Goal: Information Seeking & Learning: Learn about a topic

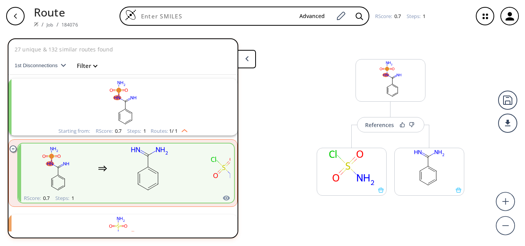
scroll to position [18, 0]
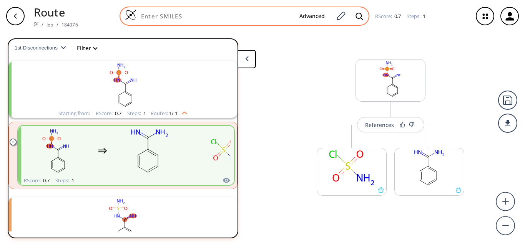
click at [181, 15] on input at bounding box center [214, 16] width 157 height 8
paste input "N#CC1=CC=C2C(NC(CC3=NC4=CC=C(C#N)C=C4N3)=N2)=C1"
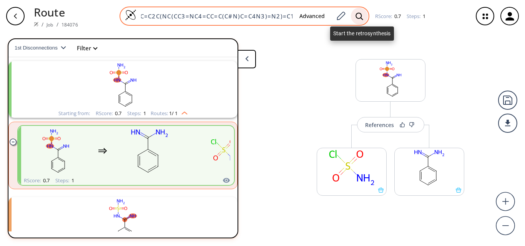
type input "N#CC1=CC=C2C(NC(CC3=NC4=CC=C(C#N)C=C4N3)=N2)=C1"
click at [356, 15] on icon at bounding box center [359, 16] width 8 height 8
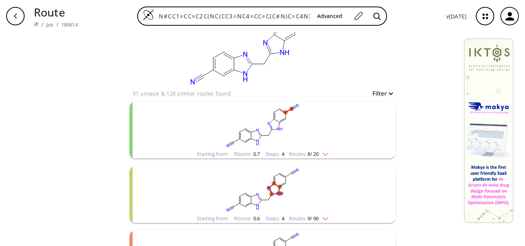
scroll to position [38, 0]
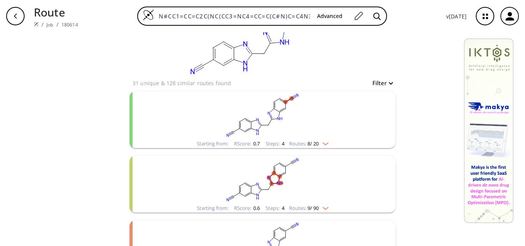
click at [303, 104] on rect "clusters" at bounding box center [262, 115] width 200 height 48
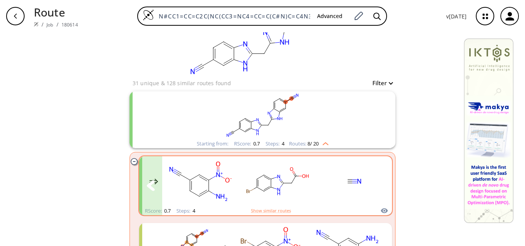
click at [350, 185] on rect "clusters" at bounding box center [354, 181] width 69 height 48
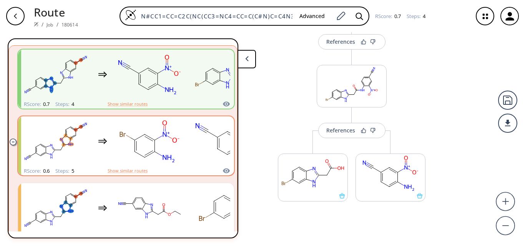
scroll to position [133, 0]
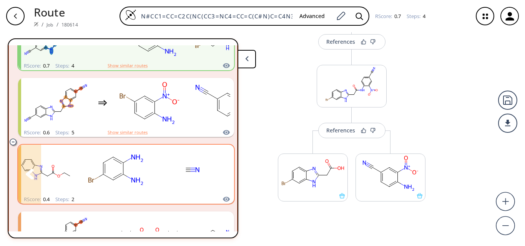
click at [182, 165] on rect "clusters" at bounding box center [192, 170] width 69 height 48
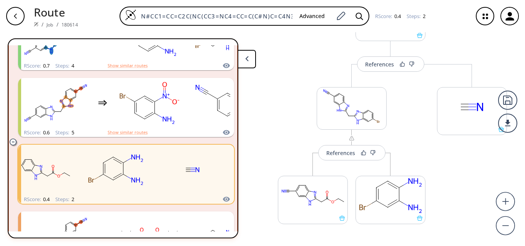
scroll to position [96, 0]
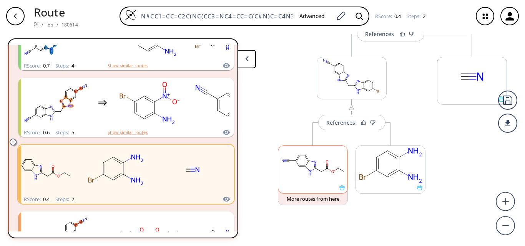
click at [313, 175] on rect at bounding box center [312, 165] width 69 height 39
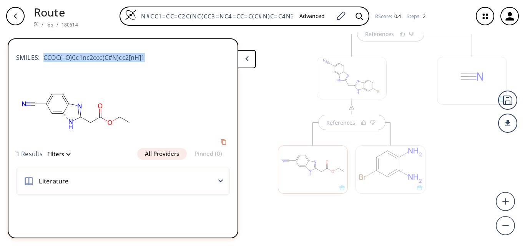
drag, startPoint x: 142, startPoint y: 59, endPoint x: 42, endPoint y: 59, distance: 100.2
click at [42, 59] on span "CCOC(=O)Cc1nc2ccc(C#N)cc2[nH]1" at bounding box center [92, 57] width 105 height 9
copy span "CCOC(=O)Cc1nc2ccc(C#N)cc2[nH]1"
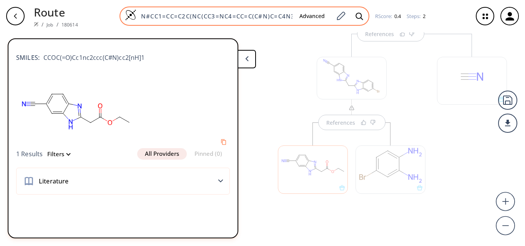
scroll to position [0, 30]
drag, startPoint x: 139, startPoint y: 16, endPoint x: 348, endPoint y: 23, distance: 208.3
click at [348, 23] on div "N#CC1=CC=C2C([GEOGRAPHIC_DATA](CC3=NC4=CC=C(C#N)C=C4N3)=N2)=C1 Advanced" at bounding box center [244, 16] width 250 height 19
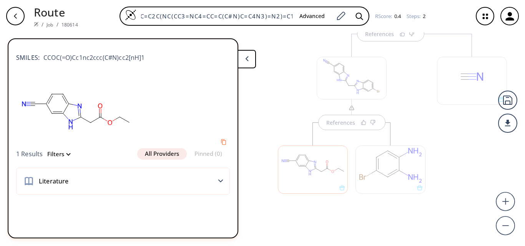
paste input "CCOC(=O)Cc1nc2ccc(C#N)cc2[nH]"
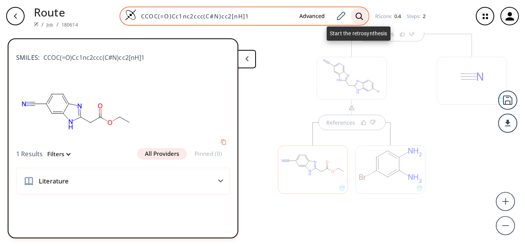
type input "CCOC(=O)Cc1nc2ccc(C#N)cc2[nH]1"
click at [357, 10] on div at bounding box center [359, 16] width 17 height 17
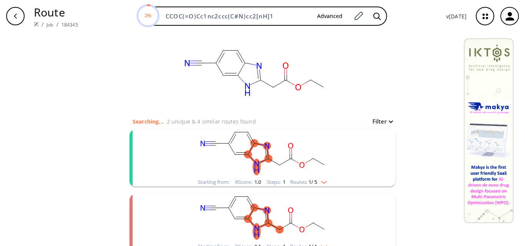
click at [260, 162] on rect "clusters" at bounding box center [262, 154] width 200 height 48
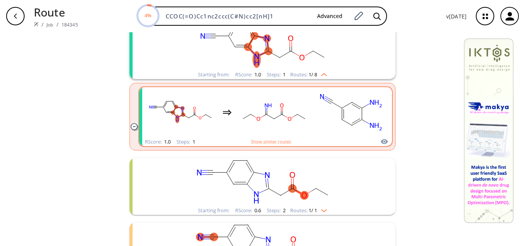
scroll to position [115, 0]
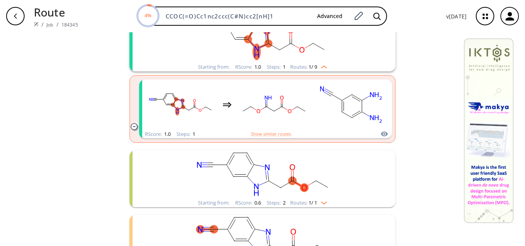
click at [330, 180] on rect "clusters" at bounding box center [262, 175] width 200 height 48
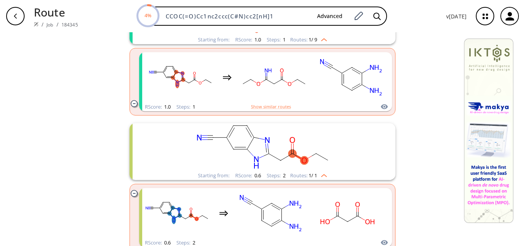
scroll to position [154, 0]
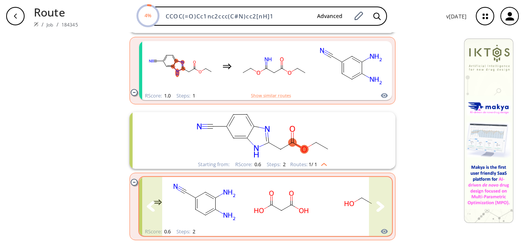
click at [358, 207] on rect "clusters" at bounding box center [357, 202] width 69 height 48
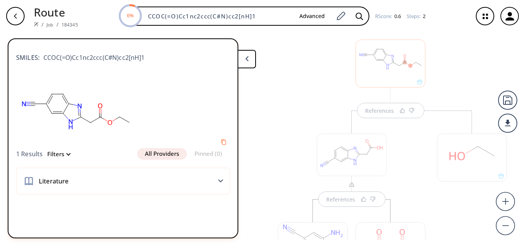
scroll to position [69, 0]
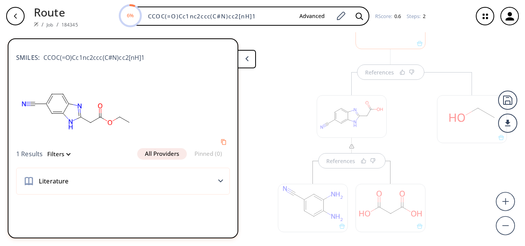
click at [337, 166] on div at bounding box center [313, 204] width 78 height 86
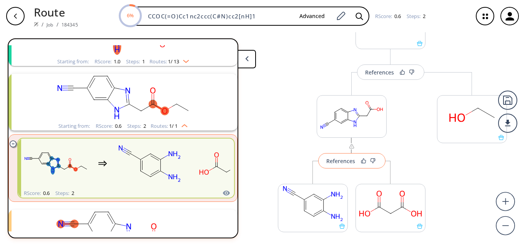
scroll to position [82, 0]
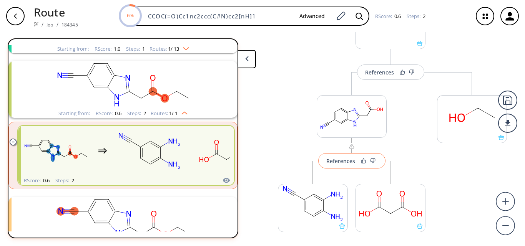
click at [343, 162] on div "References" at bounding box center [340, 161] width 29 height 5
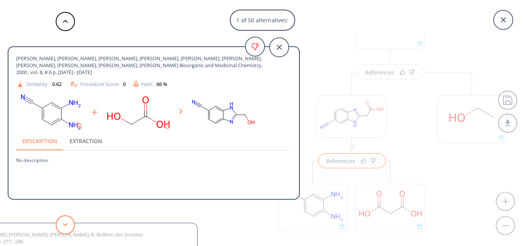
click at [70, 223] on button at bounding box center [65, 224] width 19 height 19
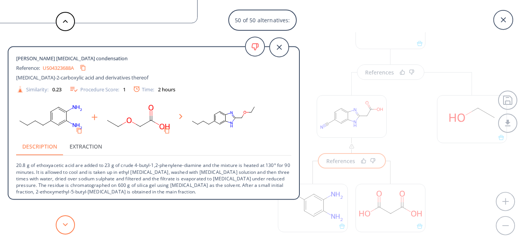
click at [68, 226] on icon at bounding box center [65, 224] width 5 height 3
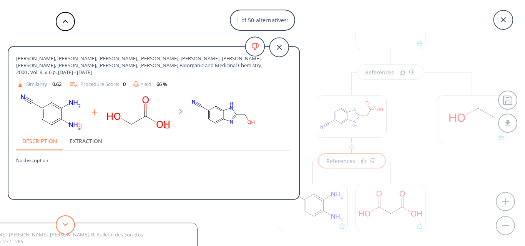
click at [68, 226] on icon at bounding box center [65, 224] width 5 height 3
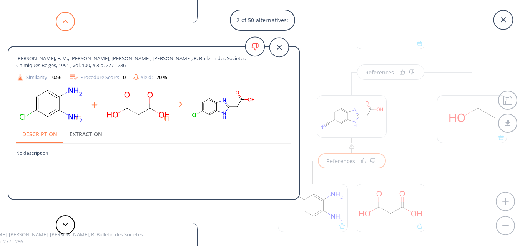
click at [63, 22] on icon at bounding box center [65, 21] width 5 height 3
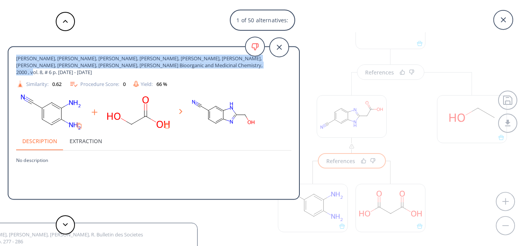
drag, startPoint x: 16, startPoint y: 59, endPoint x: 218, endPoint y: 65, distance: 202.1
click at [218, 65] on span "[PERSON_NAME], [PERSON_NAME], [PERSON_NAME], [PERSON_NAME], [PERSON_NAME], [PER…" at bounding box center [139, 65] width 247 height 21
copy span "[PERSON_NAME], [PERSON_NAME], [PERSON_NAME], [PERSON_NAME], [PERSON_NAME], [PER…"
click at [61, 224] on button at bounding box center [65, 224] width 19 height 19
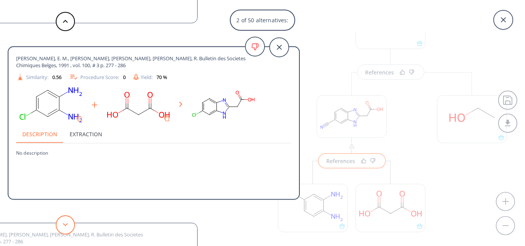
click at [61, 224] on button at bounding box center [65, 224] width 19 height 19
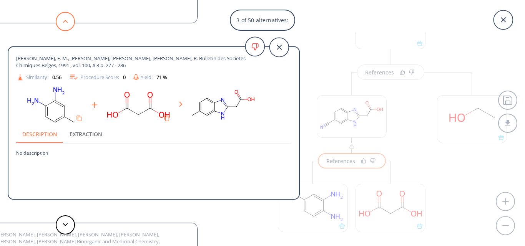
click at [69, 19] on button at bounding box center [65, 21] width 19 height 19
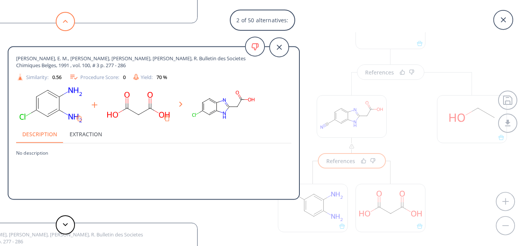
click at [69, 19] on button at bounding box center [65, 21] width 19 height 19
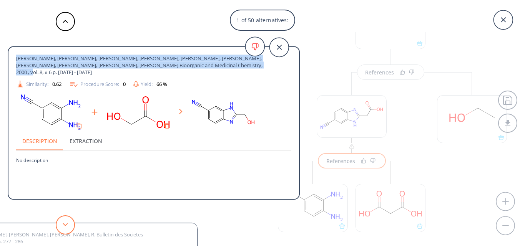
click at [71, 225] on button at bounding box center [65, 224] width 19 height 19
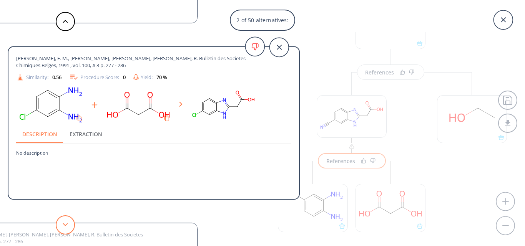
click at [71, 225] on button at bounding box center [65, 224] width 19 height 19
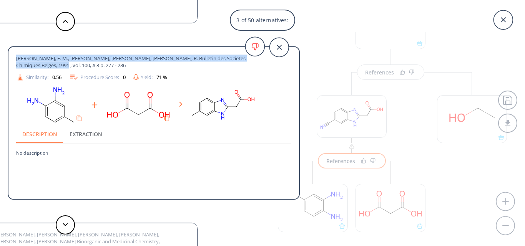
drag, startPoint x: 17, startPoint y: 58, endPoint x: 27, endPoint y: 66, distance: 13.3
click at [27, 66] on span "[PERSON_NAME], E. M., [PERSON_NAME], [PERSON_NAME], [PERSON_NAME], R. Bulletin …" at bounding box center [139, 62] width 247 height 14
copy span "[PERSON_NAME], E. M., [PERSON_NAME], [PERSON_NAME], [PERSON_NAME], R. Bulletin …"
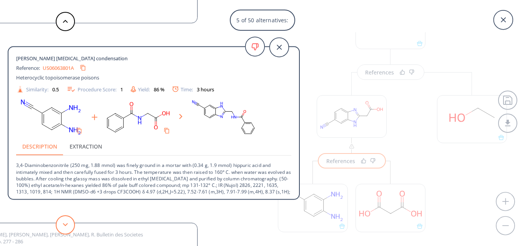
click at [64, 225] on icon at bounding box center [65, 224] width 5 height 3
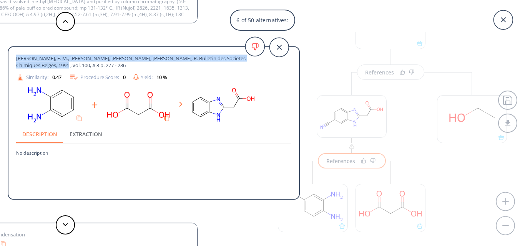
drag, startPoint x: 17, startPoint y: 59, endPoint x: 25, endPoint y: 66, distance: 11.2
click at [25, 66] on span "[PERSON_NAME], E. M., [PERSON_NAME], [PERSON_NAME], [PERSON_NAME], R. Bulletin …" at bounding box center [139, 62] width 247 height 14
copy span "[PERSON_NAME], E. M., [PERSON_NAME], [PERSON_NAME], [PERSON_NAME], R. Bulletin …"
click at [63, 221] on button at bounding box center [65, 224] width 19 height 19
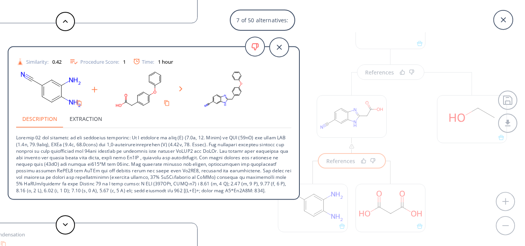
scroll to position [34, 0]
click at [56, 226] on button at bounding box center [65, 224] width 19 height 19
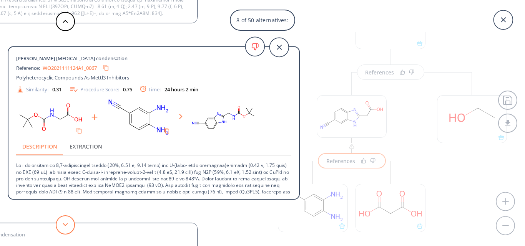
click at [65, 224] on icon at bounding box center [65, 224] width 5 height 3
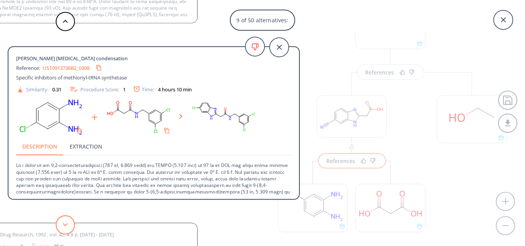
click at [65, 223] on icon at bounding box center [65, 224] width 5 height 3
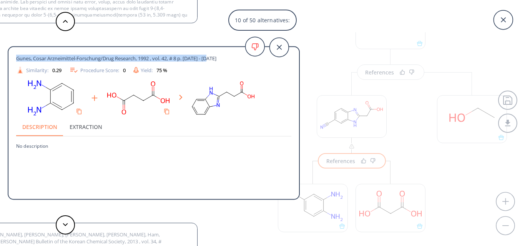
drag, startPoint x: 17, startPoint y: 59, endPoint x: 220, endPoint y: 51, distance: 203.7
click at [220, 51] on div "Gunes, Cosar Arzneimittel-Forschung/Drug Research, 1992 , vol. 42, # 8 p. [DATE…" at bounding box center [153, 124] width 290 height 154
copy span "Gunes, Cosar Arzneimittel-Forschung/Drug Research, 1992 , vol. 42, # 8 p. [DATE…"
